Goal: Transaction & Acquisition: Purchase product/service

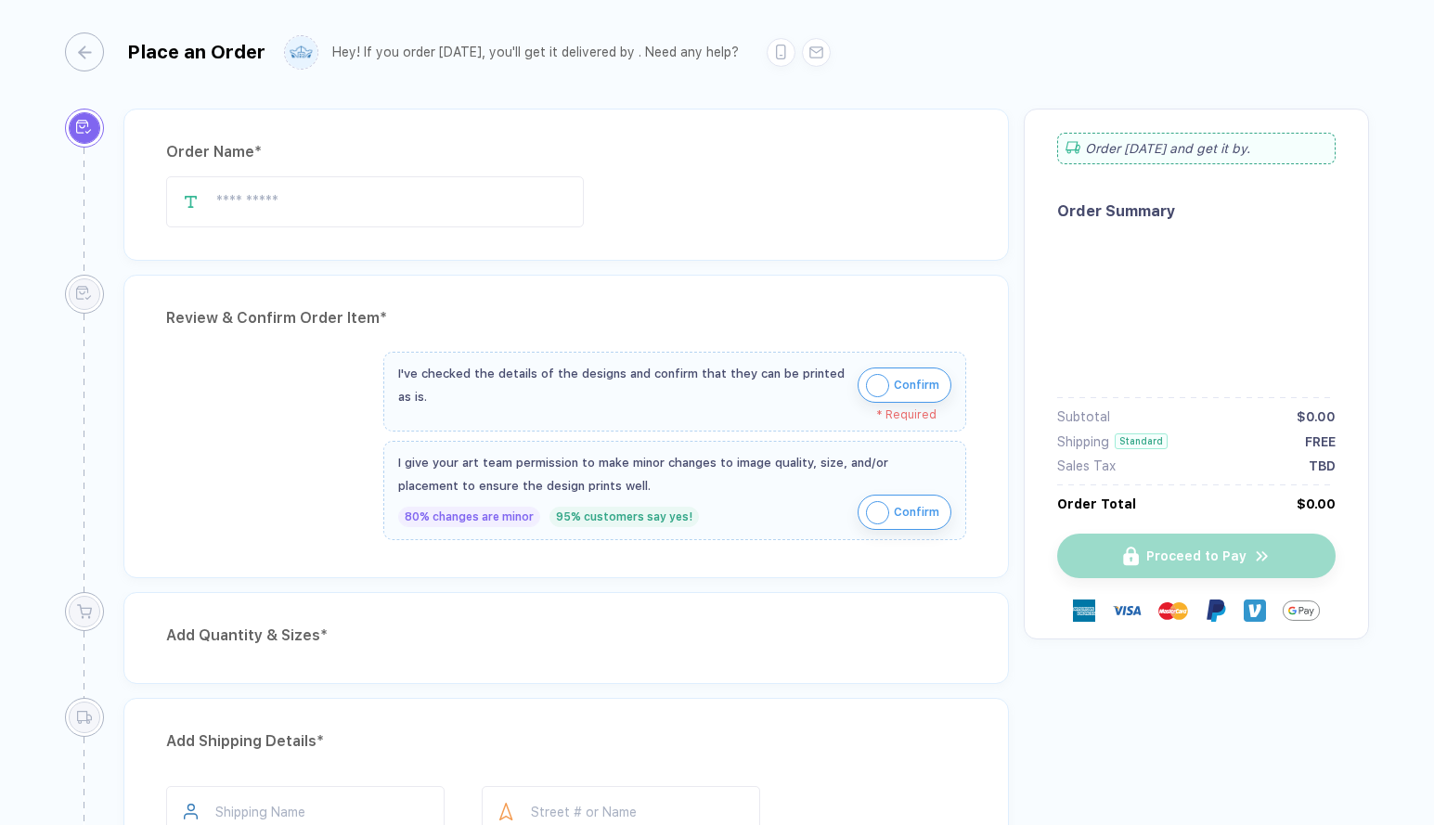
type input "**********"
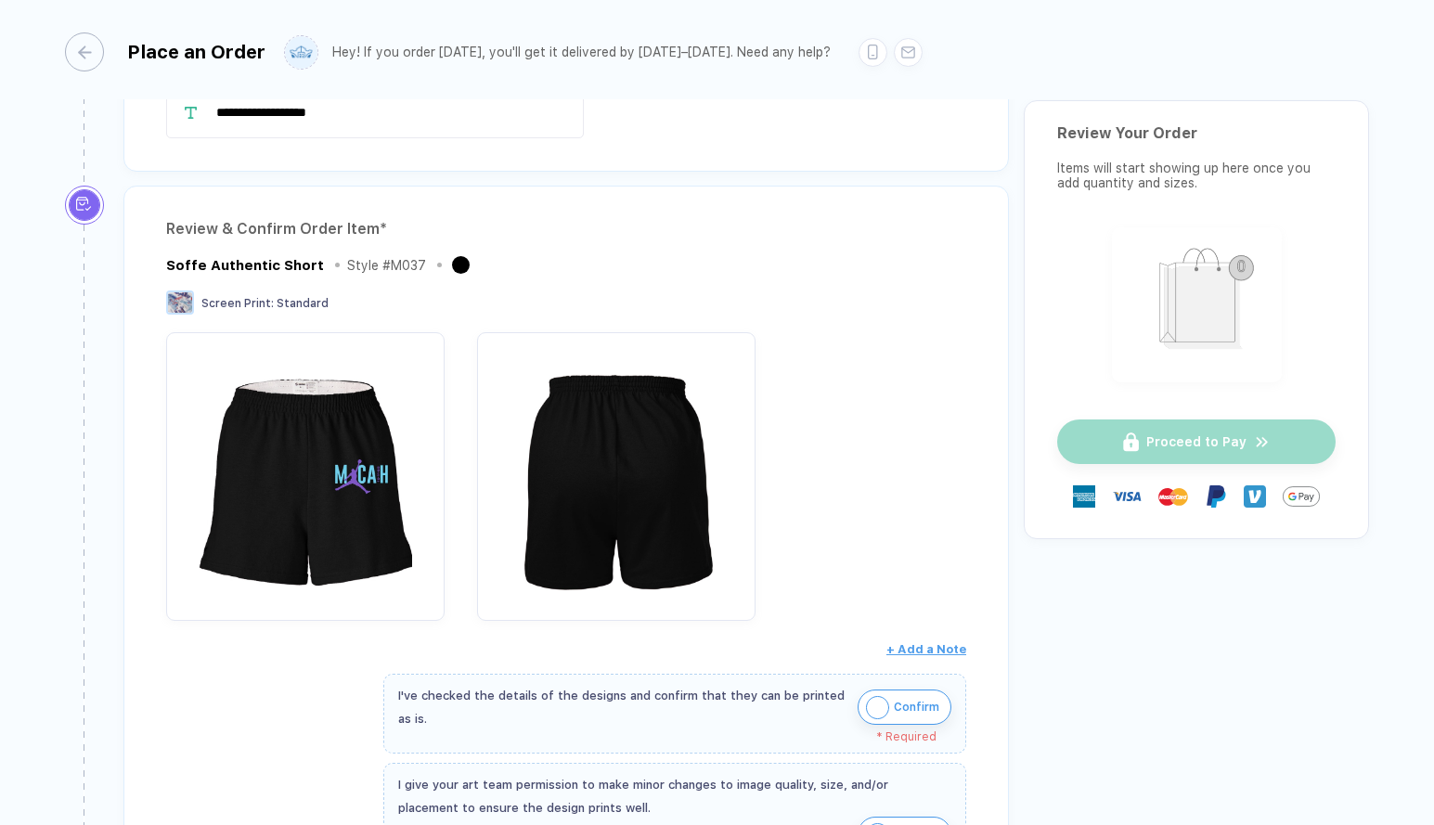
scroll to position [136, 0]
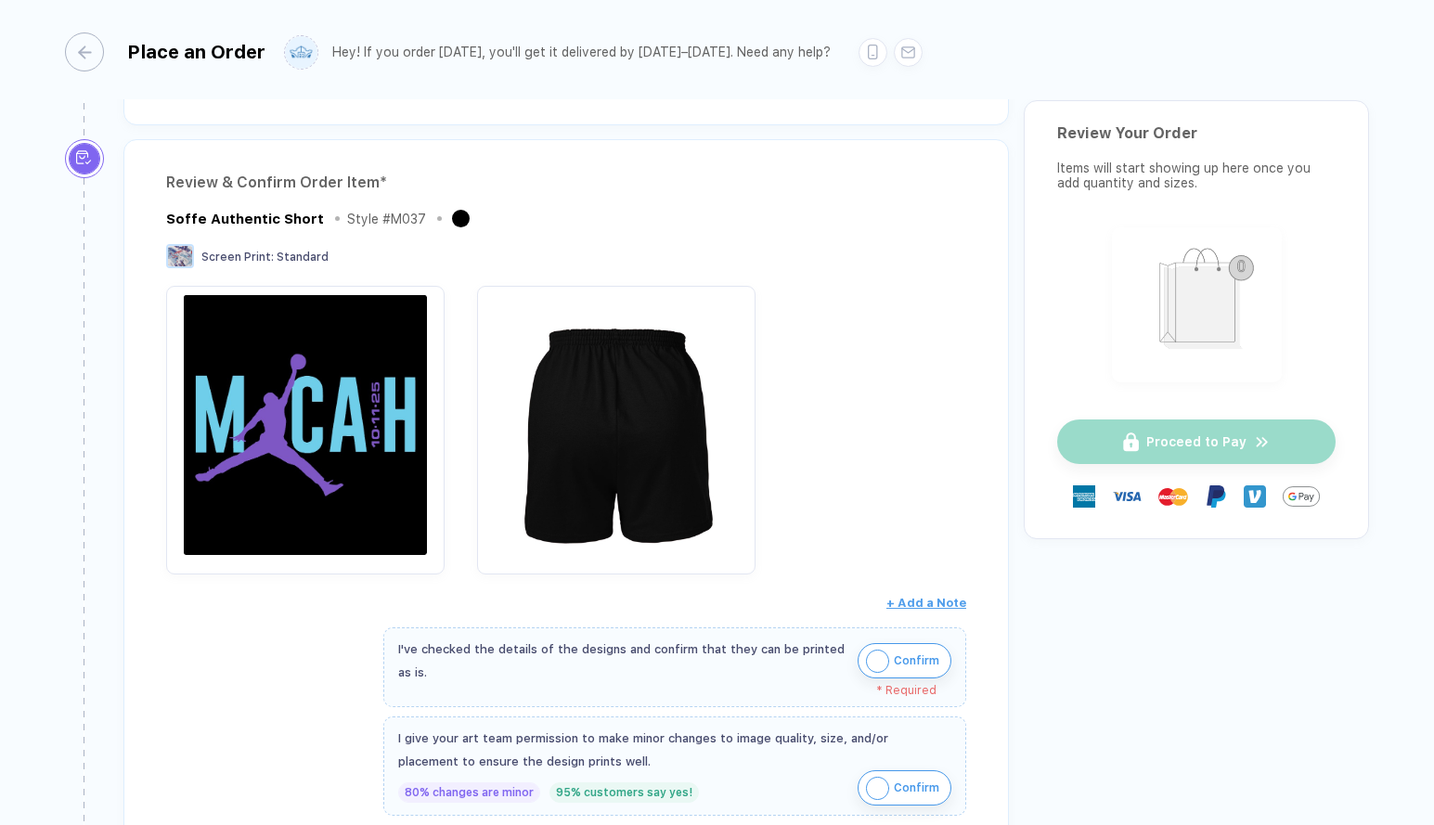
click at [388, 351] on img "button" at bounding box center [305, 425] width 260 height 260
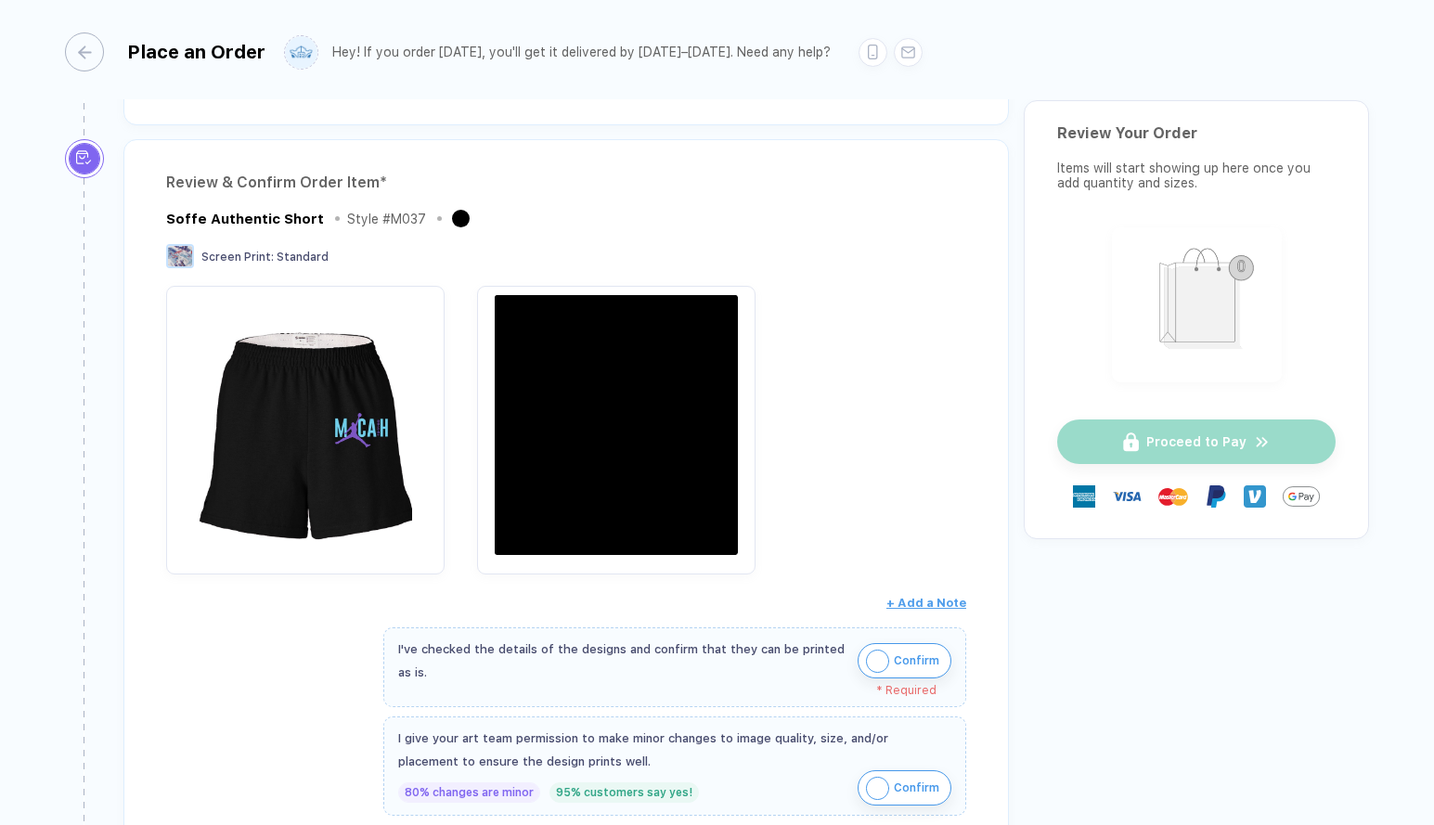
click at [582, 404] on img "button" at bounding box center [617, 425] width 260 height 260
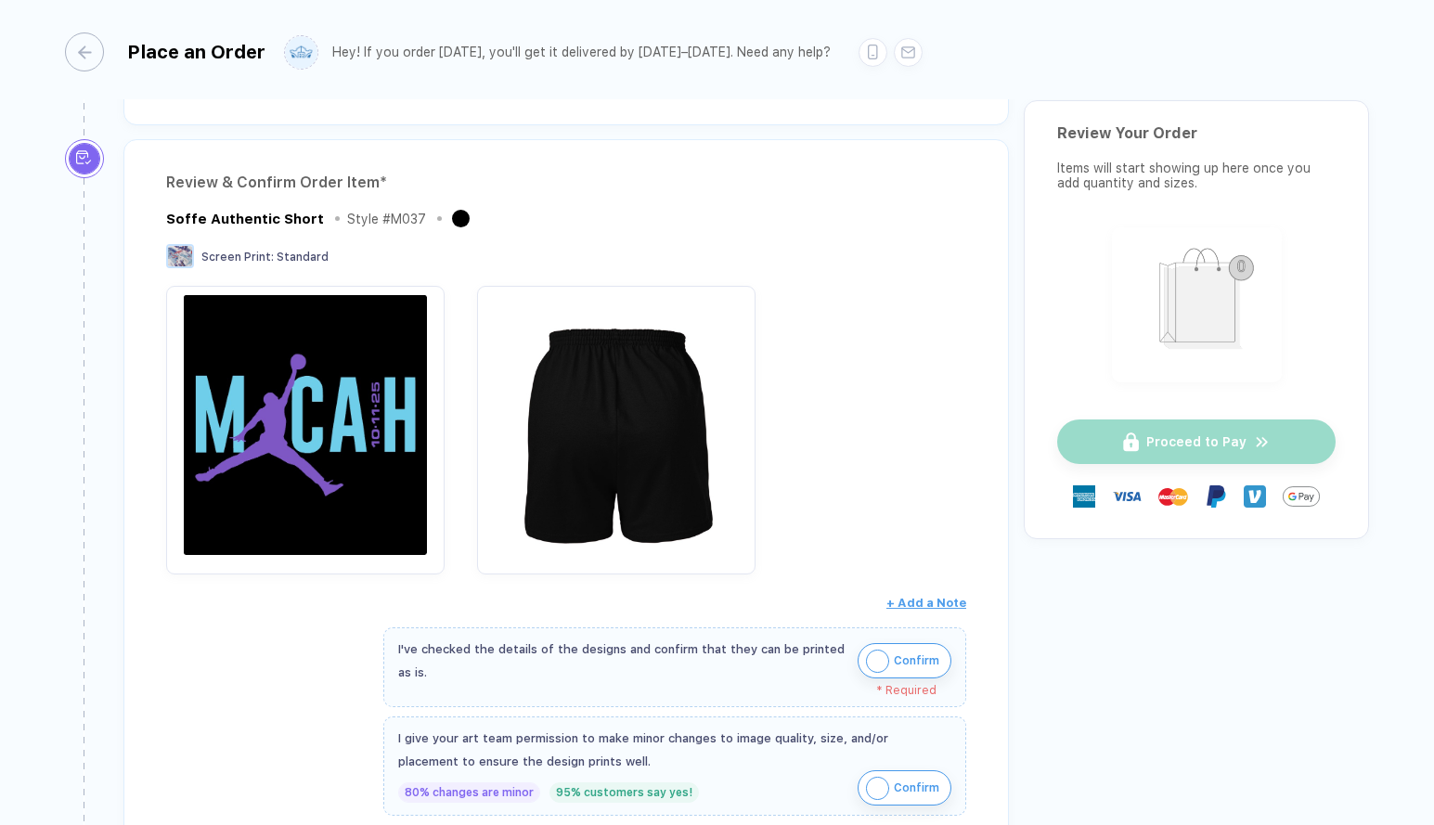
click at [332, 374] on img "button" at bounding box center [305, 425] width 260 height 260
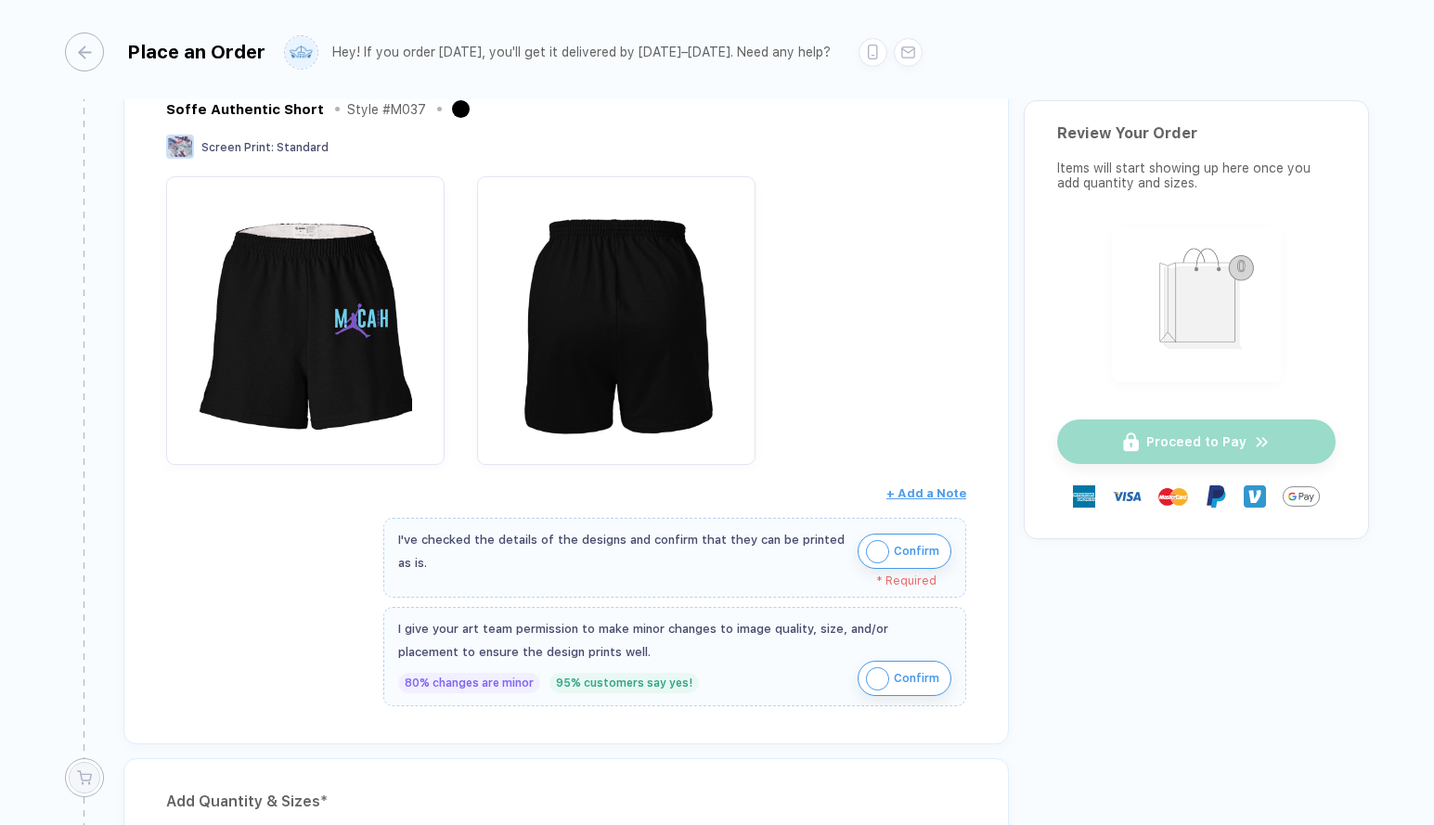
scroll to position [0, 0]
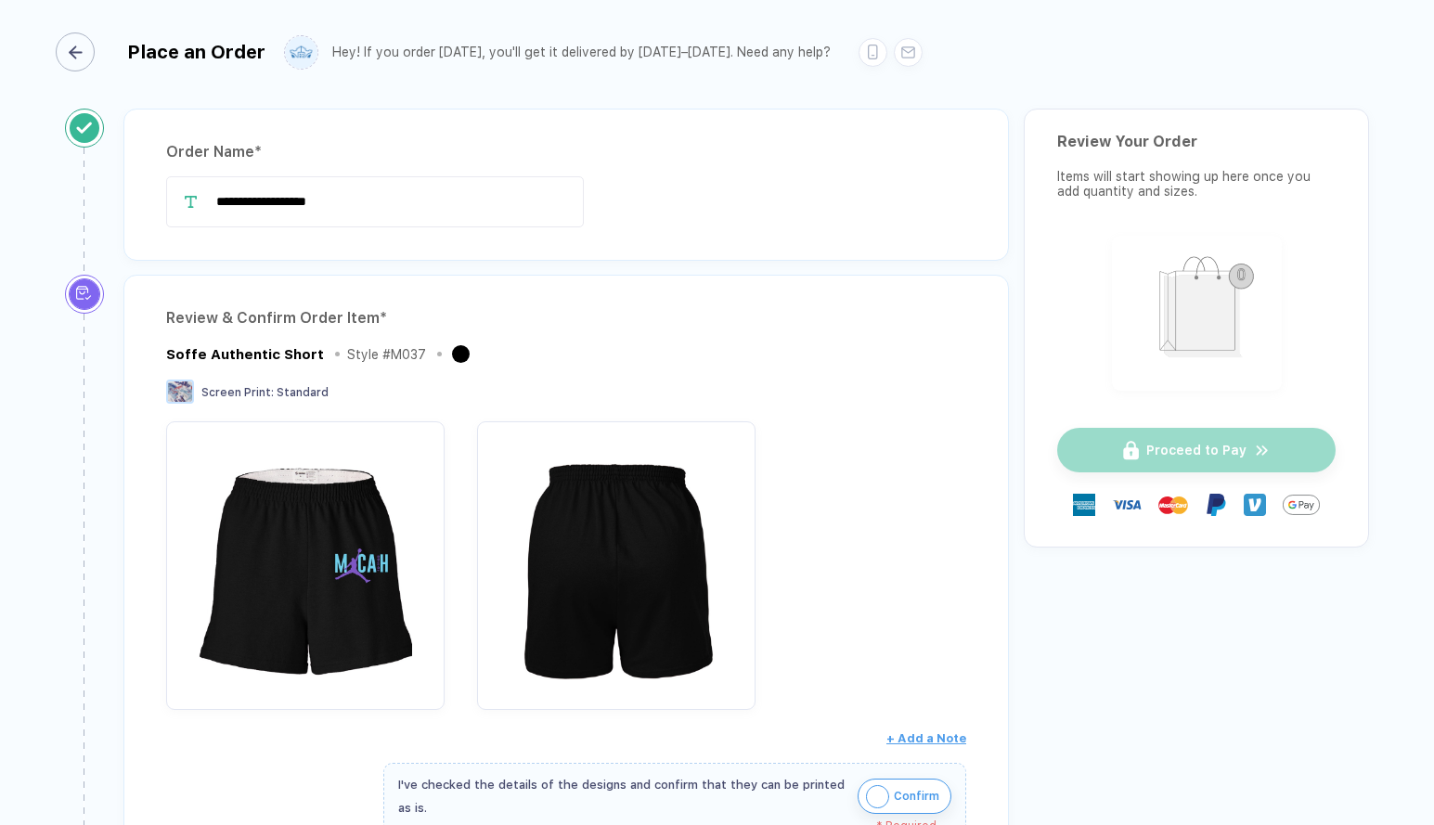
click at [84, 32] on div "button" at bounding box center [75, 51] width 39 height 39
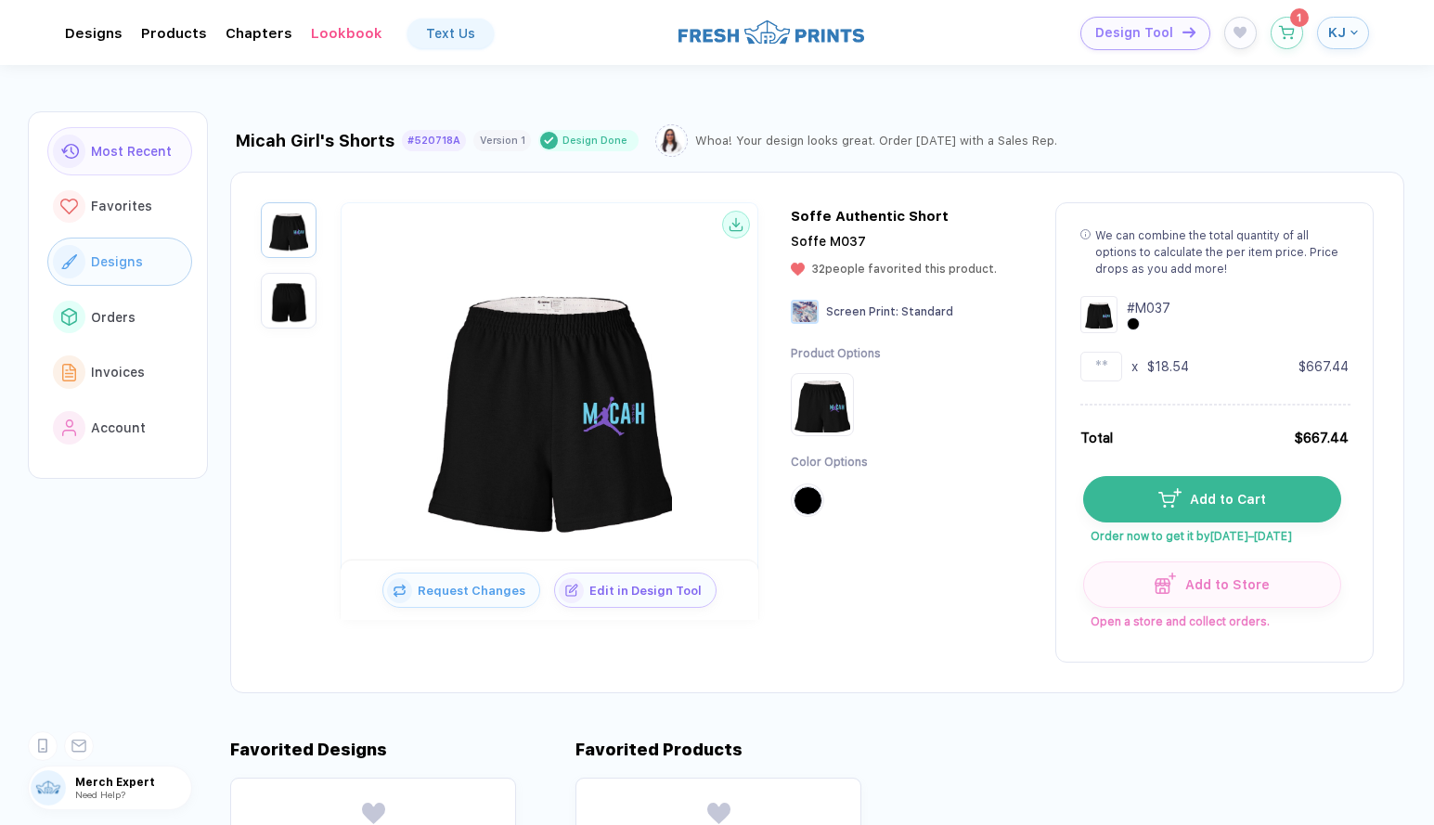
click at [120, 256] on span "Designs" at bounding box center [117, 261] width 52 height 15
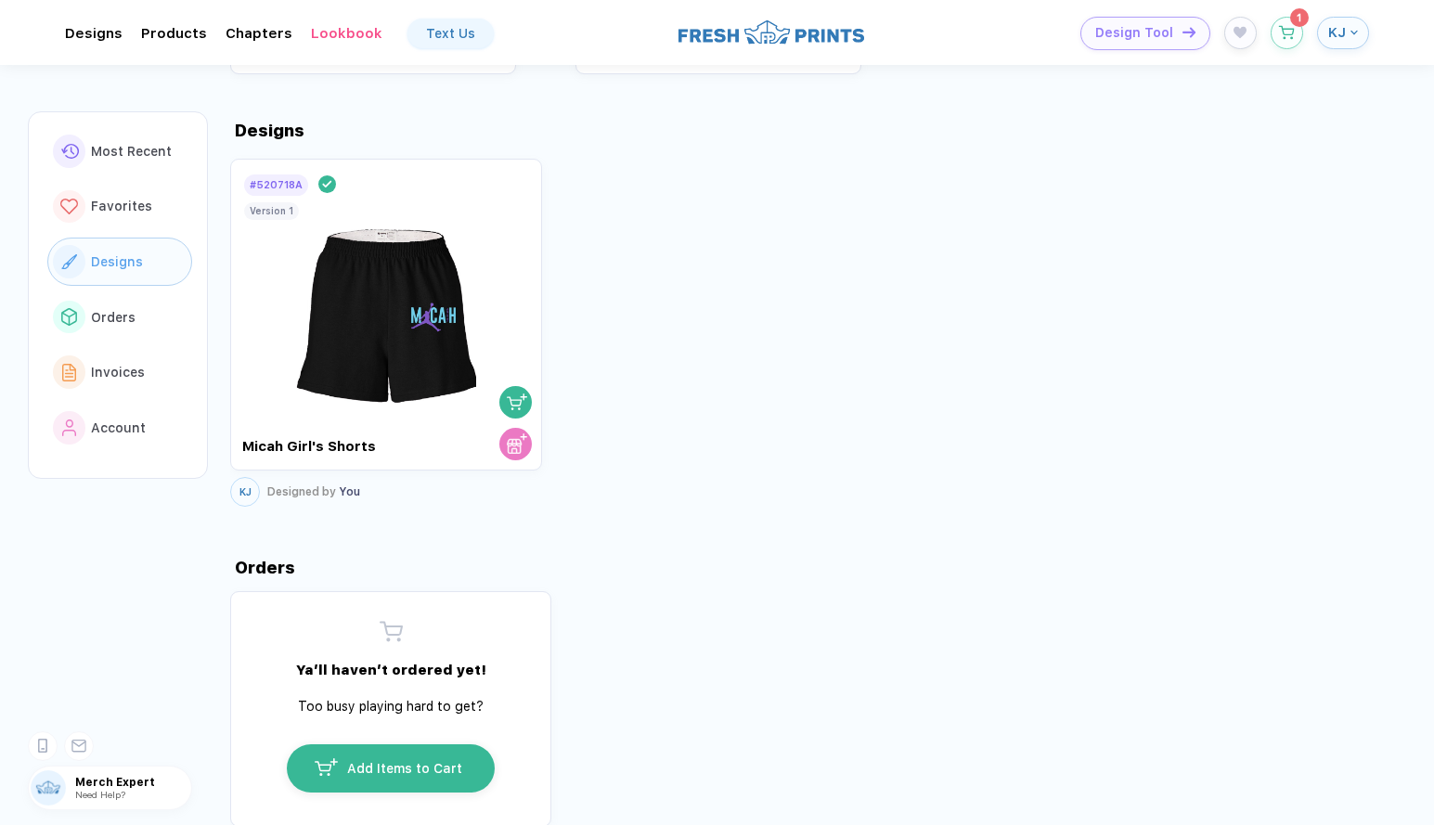
scroll to position [903, 0]
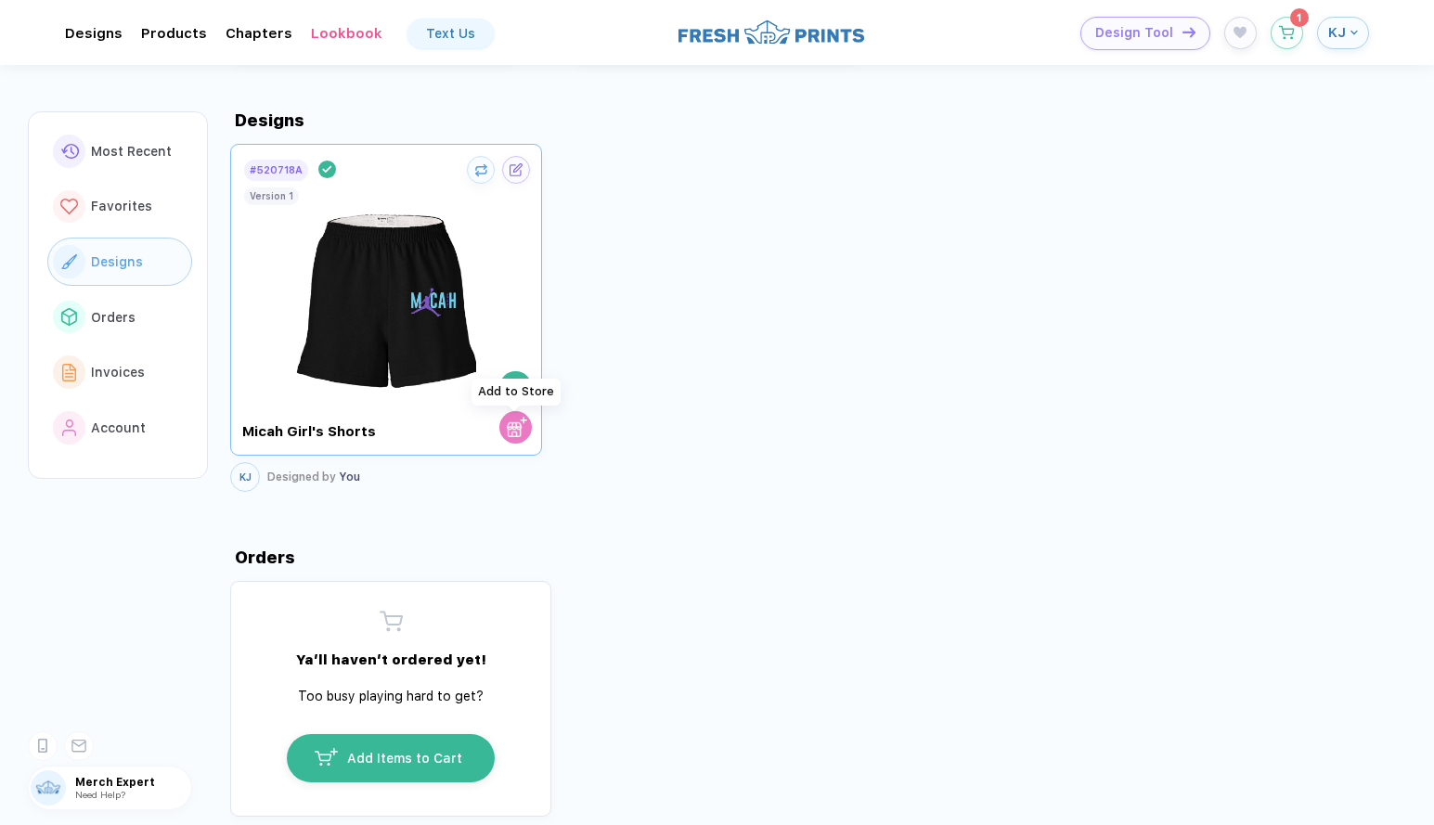
click at [511, 436] on img "button" at bounding box center [517, 427] width 20 height 20
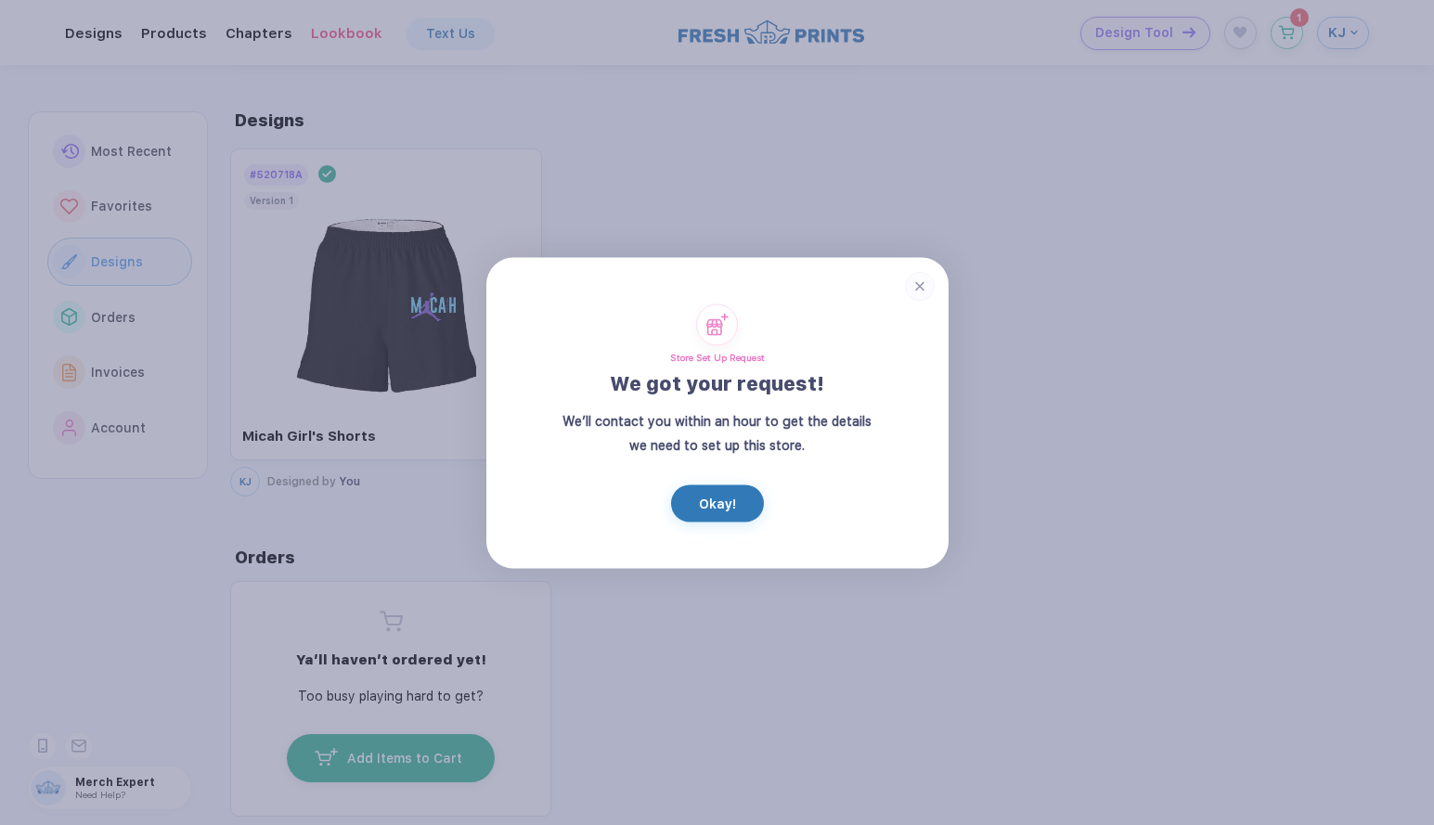
click at [916, 273] on circle at bounding box center [920, 286] width 30 height 30
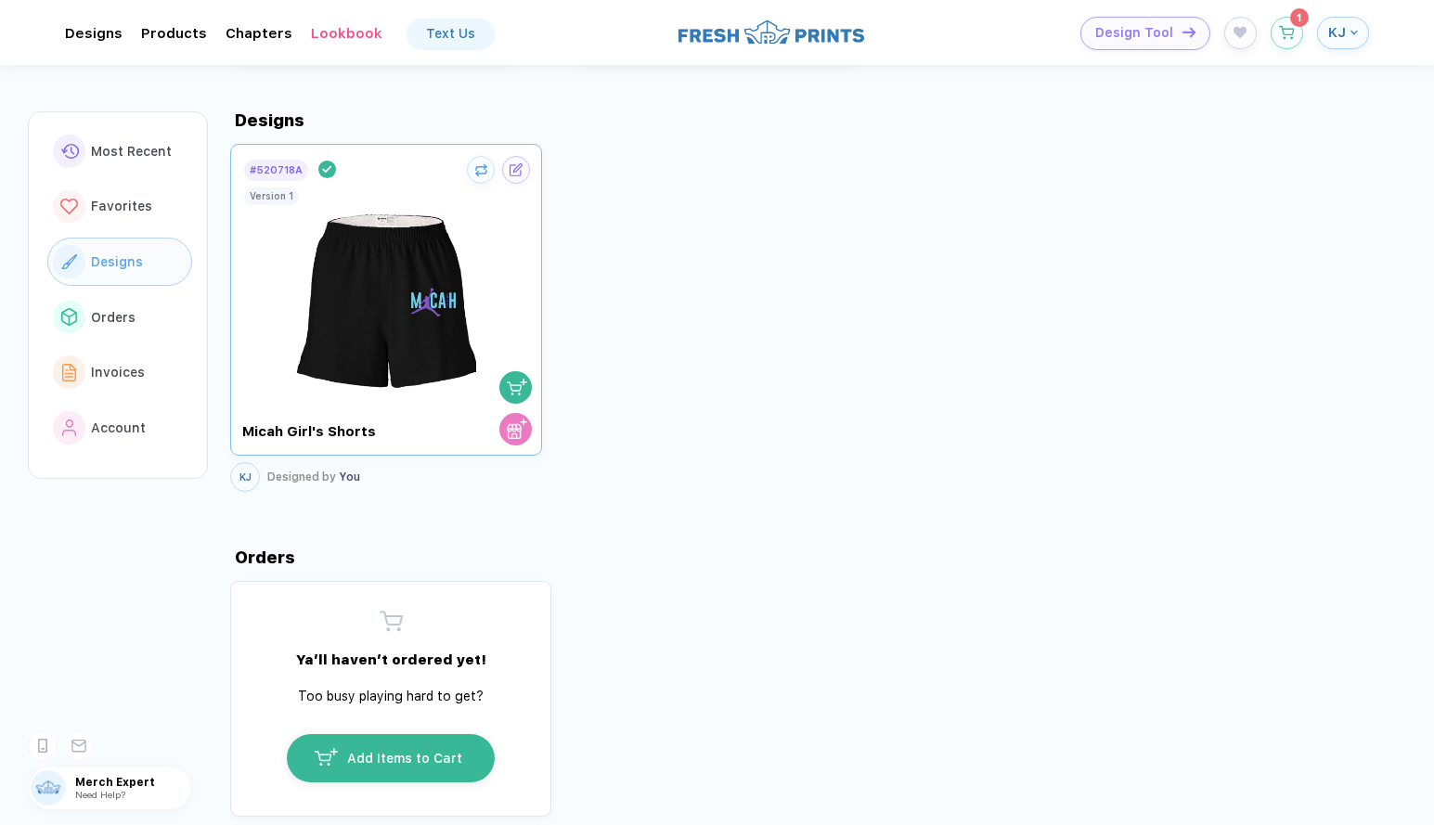
click at [343, 286] on img at bounding box center [386, 292] width 209 height 218
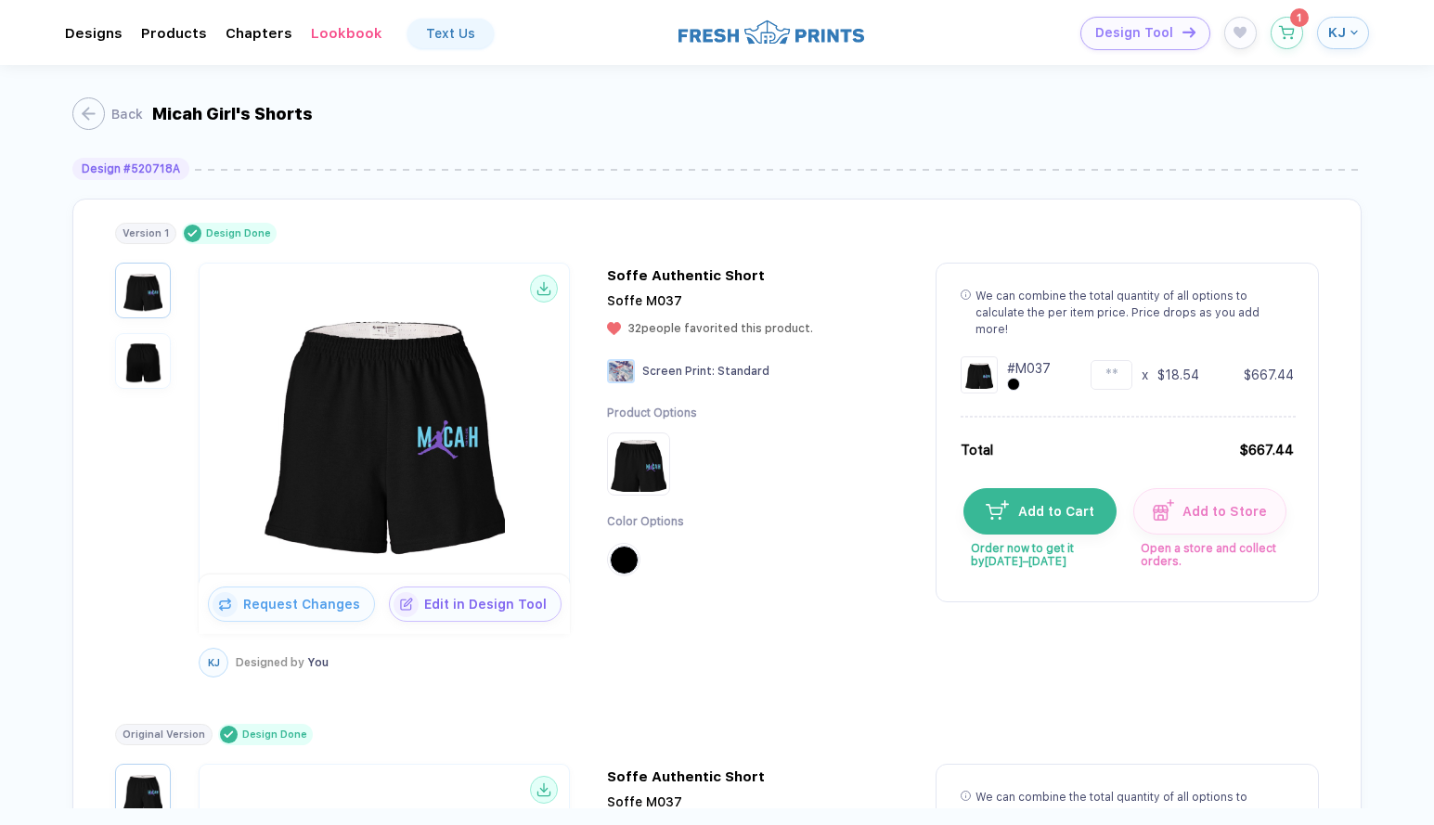
click at [458, 125] on div "Back Micah Girl's Shorts" at bounding box center [717, 111] width 1290 height 93
